Goal: Information Seeking & Learning: Check status

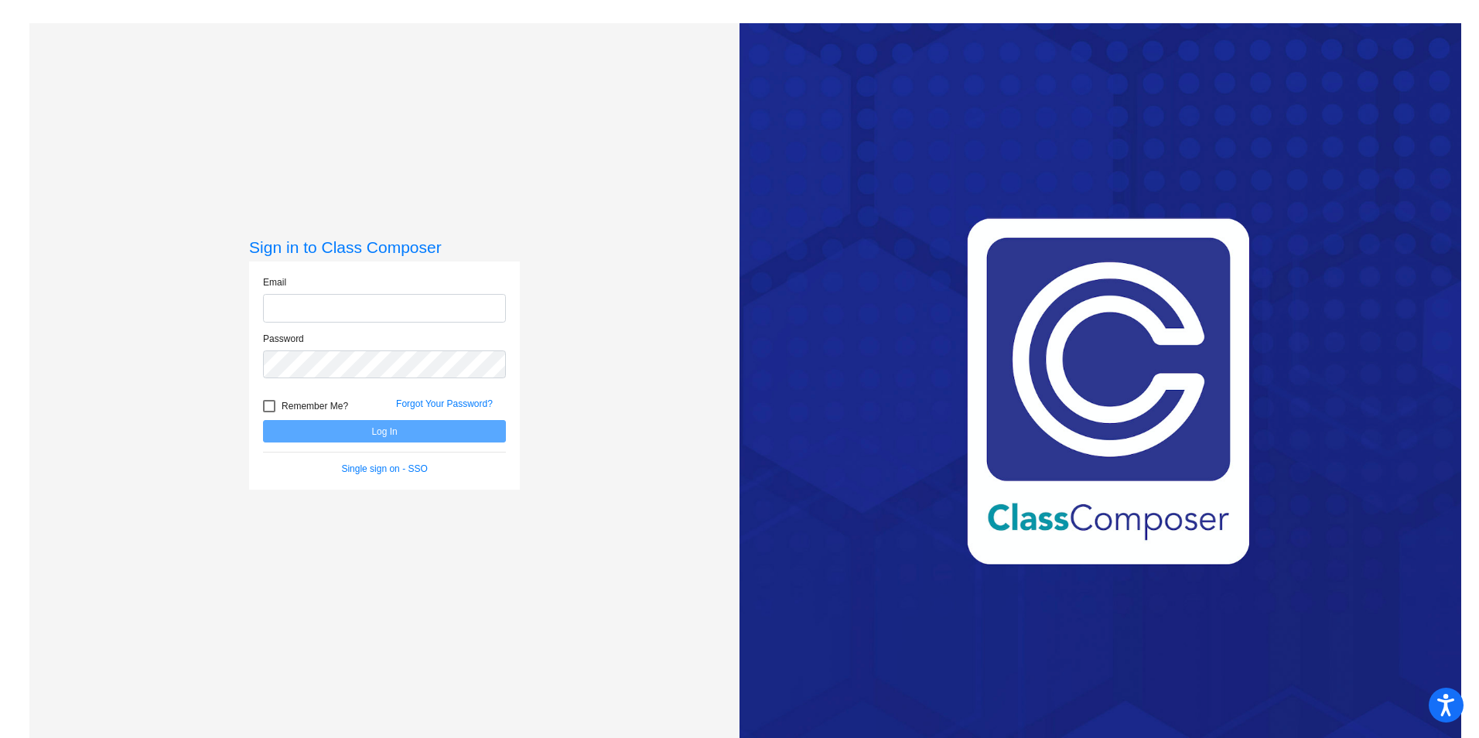
type input "[EMAIL_ADDRESS][DOMAIN_NAME]"
click at [414, 427] on button "Log In" at bounding box center [384, 431] width 243 height 22
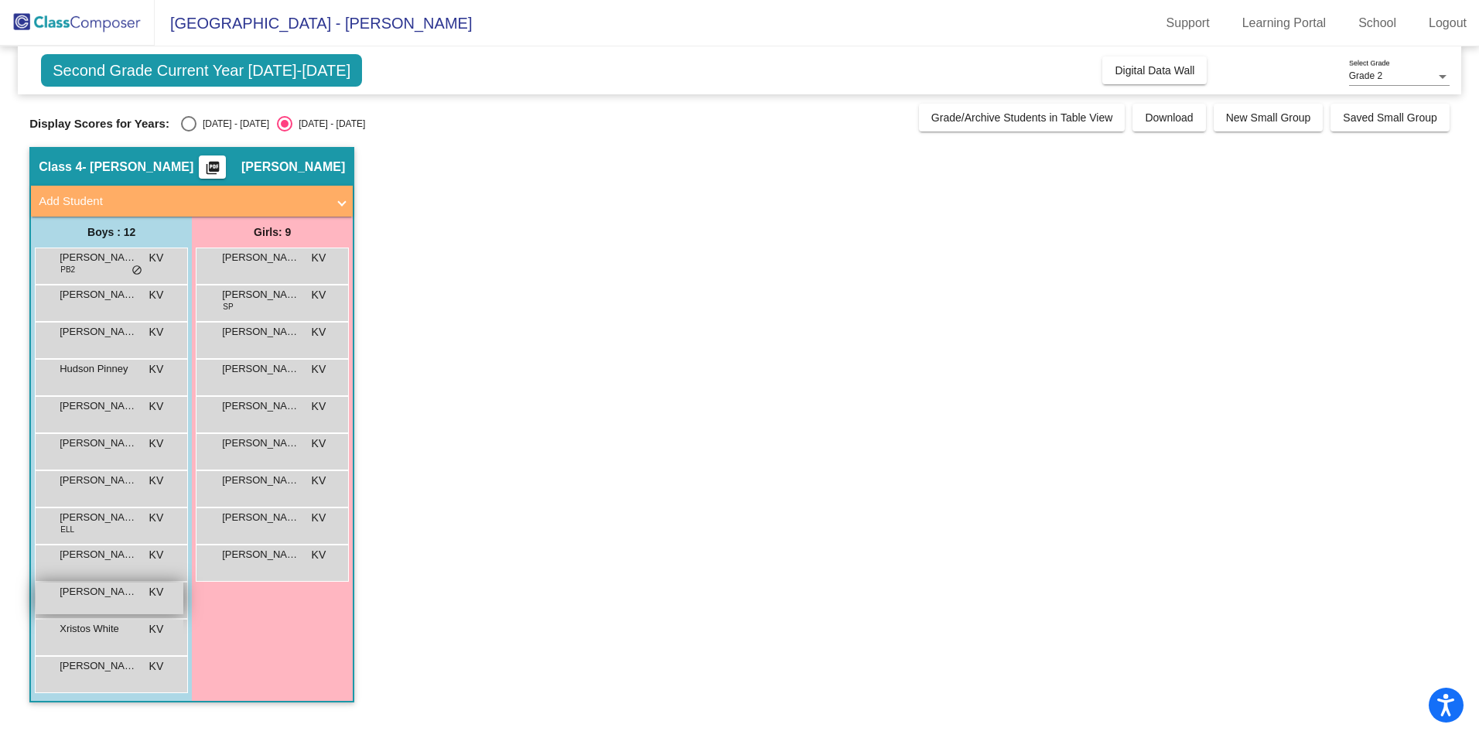
click at [115, 598] on span "[PERSON_NAME]" at bounding box center [98, 591] width 77 height 15
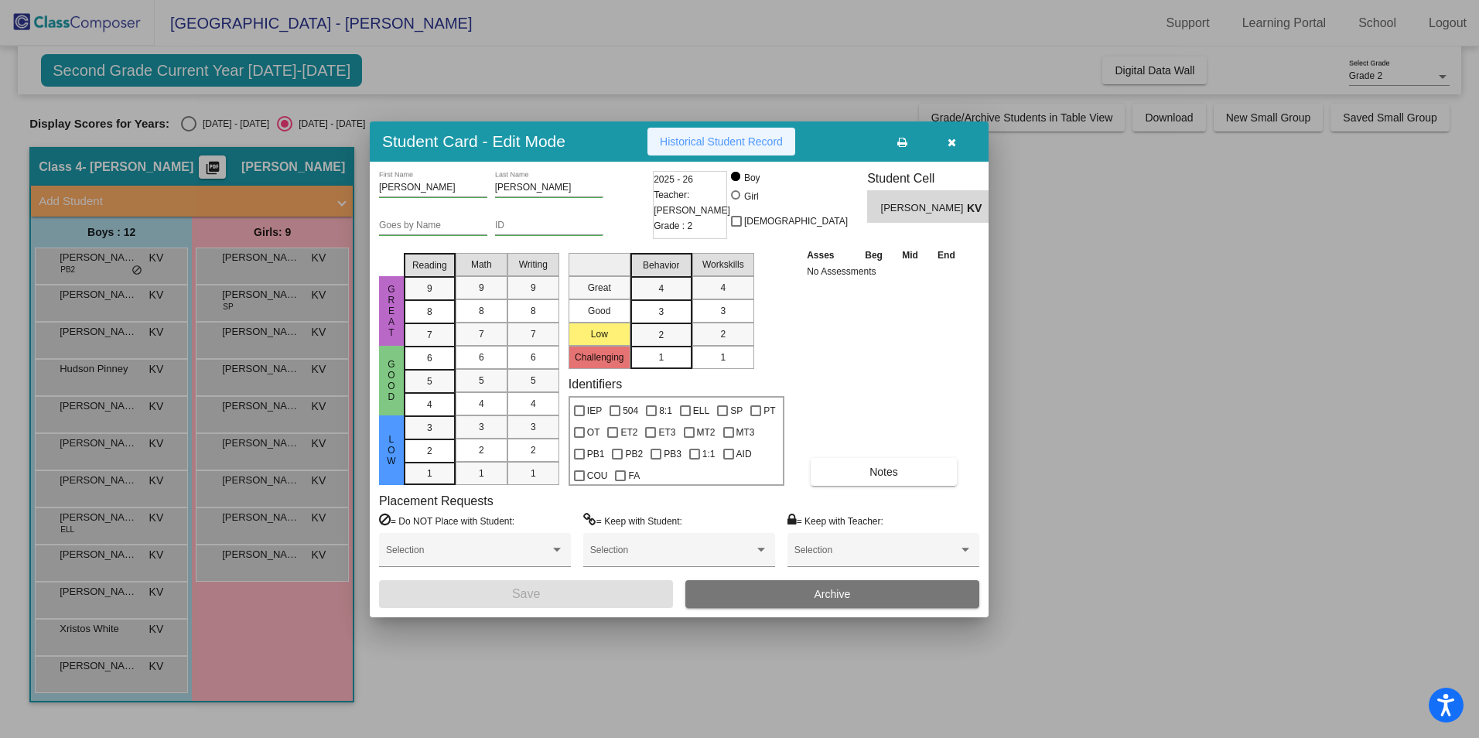
click at [741, 135] on span "Historical Student Record" at bounding box center [721, 141] width 123 height 12
click at [949, 146] on icon "button" at bounding box center [952, 142] width 9 height 11
